Goal: Task Accomplishment & Management: Manage account settings

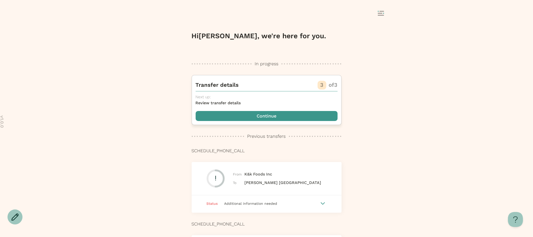
click at [267, 117] on span "button" at bounding box center [267, 116] width 142 height 10
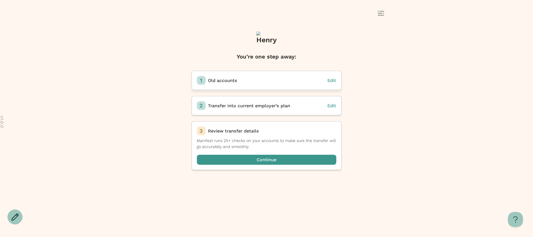
click at [331, 81] on span "Edit" at bounding box center [332, 80] width 9 height 5
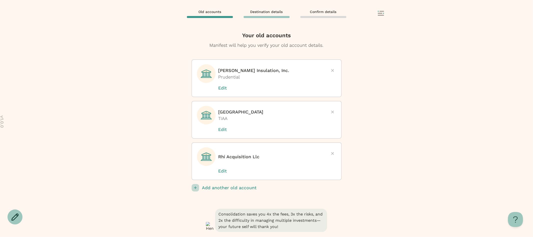
click at [228, 186] on p "Add another old account" at bounding box center [272, 188] width 140 height 8
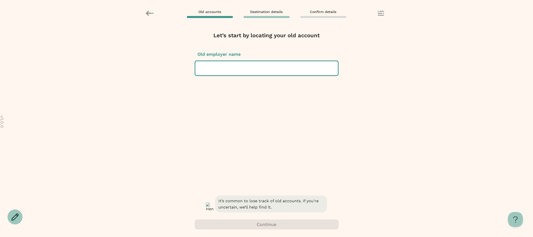
click at [252, 63] on div at bounding box center [267, 68] width 135 height 14
type input "*"
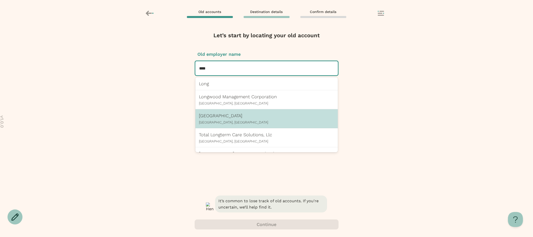
click at [251, 116] on p "[GEOGRAPHIC_DATA]" at bounding box center [266, 115] width 135 height 5
type input "****"
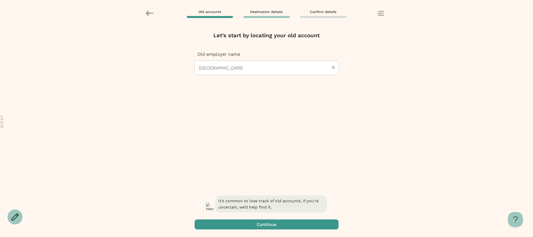
click at [282, 224] on span "button" at bounding box center [267, 225] width 144 height 10
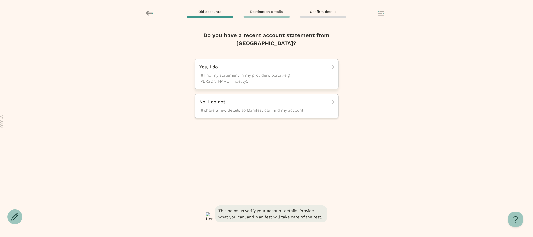
click at [300, 76] on span "I’ll find my statement in my provider’s portal (e.g., [PERSON_NAME], Fidelity)." at bounding box center [262, 79] width 125 height 12
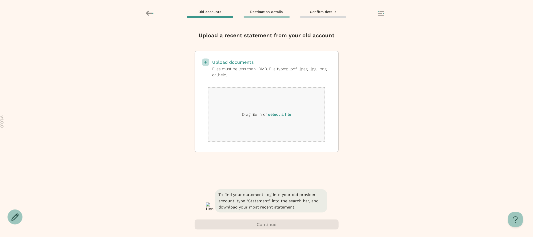
click at [287, 115] on label "select a file" at bounding box center [279, 114] width 23 height 5
click at [0, 0] on input "select a file" at bounding box center [0, 0] width 0 height 0
click at [277, 115] on label "select a file" at bounding box center [279, 114] width 23 height 5
click at [0, 0] on input "select a file" at bounding box center [0, 0] width 0 height 0
click at [333, 132] on div "Upload documents Files must be less than 10MB. File types: .pdf, .jpeg, .jpg, .…" at bounding box center [267, 101] width 144 height 101
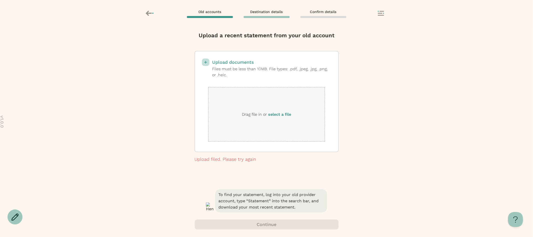
click at [381, 16] on button at bounding box center [385, 14] width 14 height 6
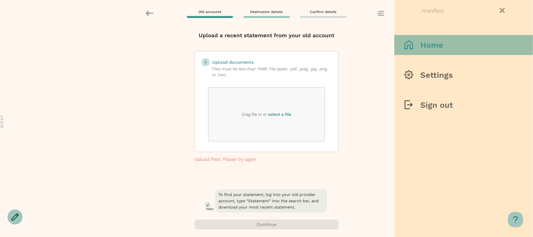
click at [407, 49] on div at bounding box center [413, 45] width 16 height 10
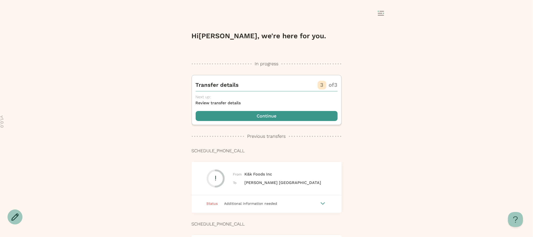
click at [381, 13] on rect at bounding box center [380, 13] width 5 height 1
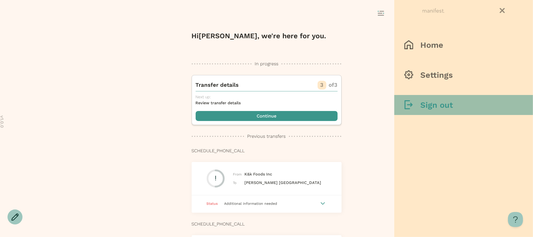
click at [423, 102] on h3 "Sign out" at bounding box center [437, 105] width 33 height 10
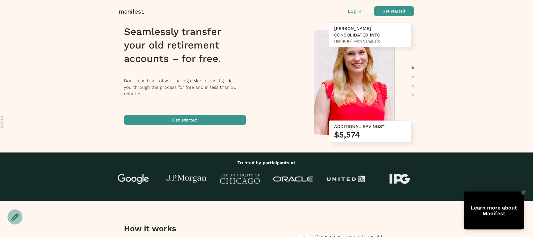
click at [357, 12] on p "Log in" at bounding box center [355, 11] width 14 height 7
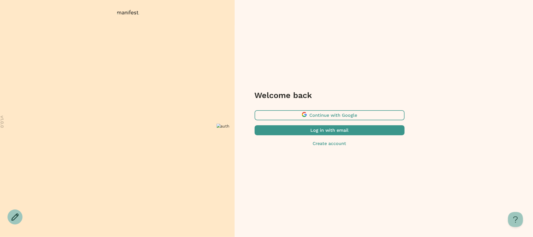
click at [324, 129] on span "button" at bounding box center [330, 130] width 150 height 10
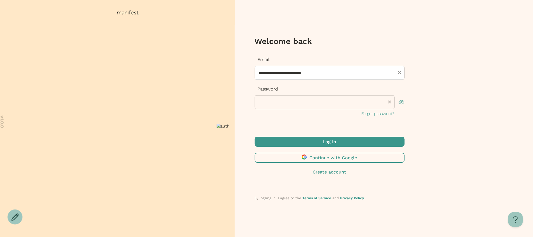
click at [302, 140] on span "submit" at bounding box center [330, 142] width 150 height 10
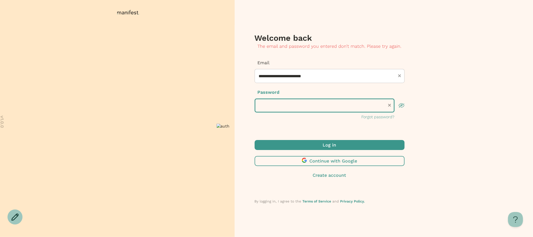
click at [177, 91] on div "**********" at bounding box center [266, 118] width 533 height 237
click at [255, 140] on button "Log in" at bounding box center [330, 145] width 150 height 10
